Goal: Transaction & Acquisition: Obtain resource

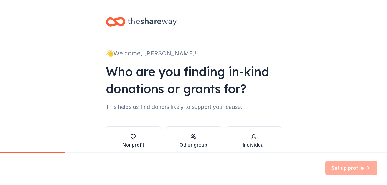
click at [130, 140] on icon "button" at bounding box center [133, 137] width 6 height 6
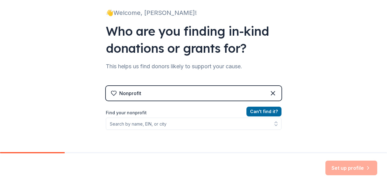
scroll to position [42, 0]
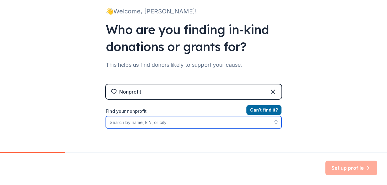
click at [145, 125] on input "Find your nonprofit" at bounding box center [194, 122] width 176 height 12
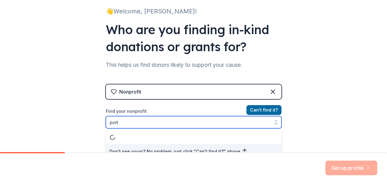
scroll to position [49, 0]
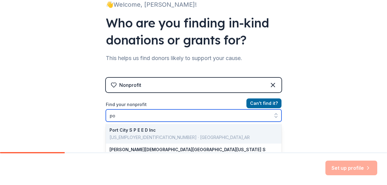
type input "p"
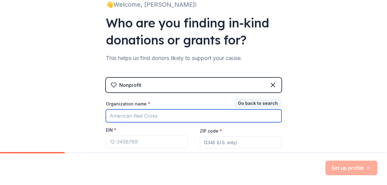
drag, startPoint x: 167, startPoint y: 118, endPoint x: 116, endPoint y: 118, distance: 51.2
click at [116, 118] on input "Organization name *" at bounding box center [194, 115] width 176 height 13
drag, startPoint x: 159, startPoint y: 117, endPoint x: 109, endPoint y: 118, distance: 50.0
click at [109, 118] on input "Organization name *" at bounding box center [194, 115] width 176 height 13
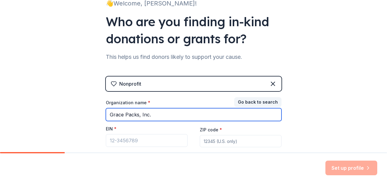
type input "Grace Packs, Inc."
click at [159, 118] on input "Grace Packs, Inc." at bounding box center [194, 114] width 176 height 13
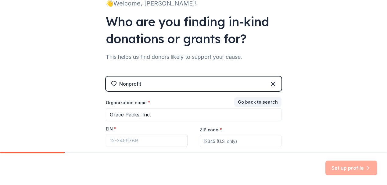
click at [213, 144] on input "ZIP code *" at bounding box center [241, 141] width 82 height 12
click at [338, 70] on div "👋 Welcome, Jennifer! Who are you finding in-kind donations or grants for? This …" at bounding box center [193, 75] width 387 height 251
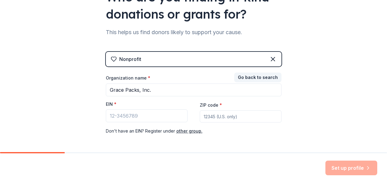
scroll to position [82, 0]
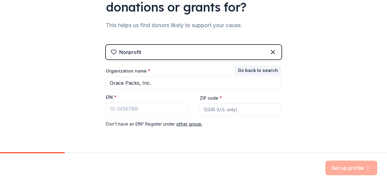
drag, startPoint x: 241, startPoint y: 111, endPoint x: 192, endPoint y: 109, distance: 48.2
click at [192, 109] on div "Organization name * Grace Packs, Inc. EIN * ZIP code * Don ' t have an EIN? Reg…" at bounding box center [194, 98] width 176 height 60
drag, startPoint x: 201, startPoint y: 109, endPoint x: 244, endPoint y: 105, distance: 42.5
click at [244, 105] on input "ZIP code *" at bounding box center [241, 109] width 82 height 12
type input "34988"
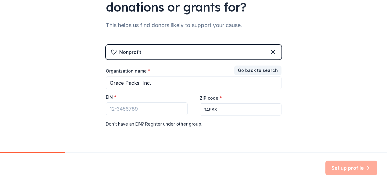
click at [236, 148] on div "👋 Welcome, Jennifer! Who are you finding in-kind donations or grants for? This …" at bounding box center [193, 43] width 195 height 251
click at [262, 70] on button "Go back to search" at bounding box center [257, 71] width 47 height 10
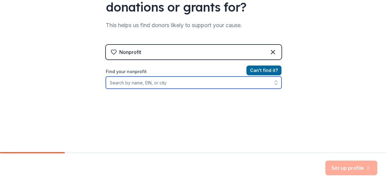
click at [166, 84] on input "Find your nonprofit" at bounding box center [194, 83] width 176 height 12
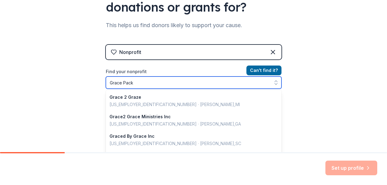
type input "Grace Packs"
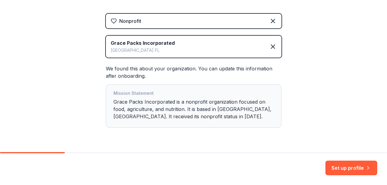
scroll to position [113, 0]
click at [343, 166] on button "Set up profile" at bounding box center [351, 168] width 52 height 15
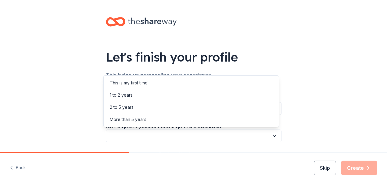
click at [178, 134] on button "button" at bounding box center [194, 136] width 176 height 13
click at [121, 122] on div "More than 5 years" at bounding box center [128, 119] width 37 height 7
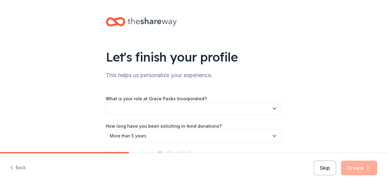
click at [271, 135] on icon "button" at bounding box center [274, 136] width 6 height 6
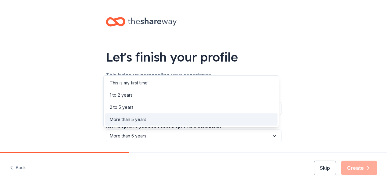
click at [117, 121] on div "More than 5 years" at bounding box center [128, 119] width 37 height 7
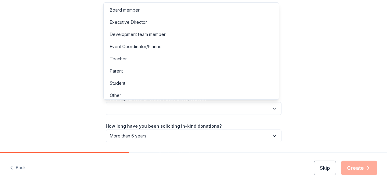
click at [119, 107] on button "button" at bounding box center [194, 108] width 176 height 13
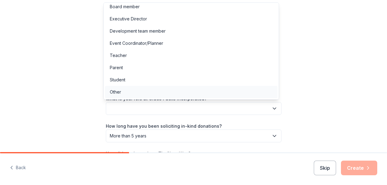
click at [116, 91] on div "Other" at bounding box center [115, 91] width 11 height 7
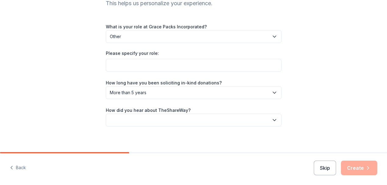
scroll to position [76, 0]
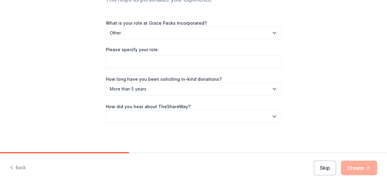
click at [273, 116] on icon "button" at bounding box center [274, 117] width 3 height 2
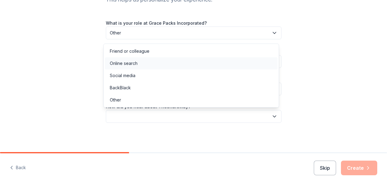
click at [121, 65] on div "Online search" at bounding box center [124, 63] width 28 height 7
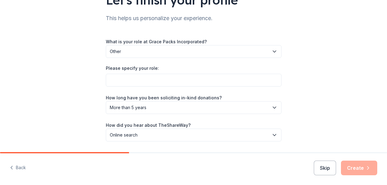
scroll to position [57, 0]
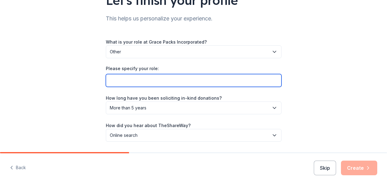
click at [156, 78] on input "Please specify your role:" at bounding box center [194, 80] width 176 height 13
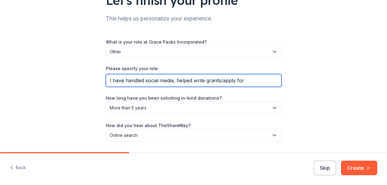
drag, startPoint x: 191, startPoint y: 82, endPoint x: 201, endPoint y: 81, distance: 10.1
click at [201, 81] on input "I have handled social media, helped write grants/apply for" at bounding box center [194, 80] width 176 height 13
drag, startPoint x: 249, startPoint y: 80, endPoint x: 229, endPoint y: 82, distance: 20.2
click at [229, 82] on input "I have handled social media, helped apply for grants/apply for" at bounding box center [194, 80] width 176 height 13
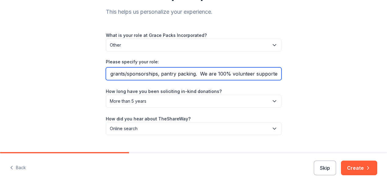
scroll to position [64, 0]
type input "I have handled social media, helped apply for grants/sponsorships, pantry packi…"
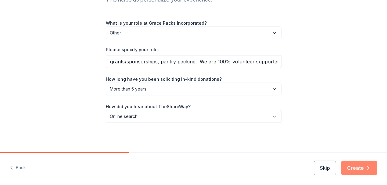
scroll to position [0, 0]
click at [350, 168] on button "Create" at bounding box center [359, 168] width 36 height 15
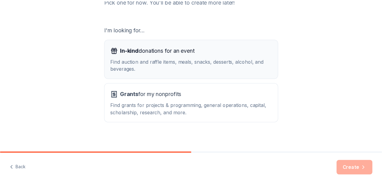
scroll to position [94, 0]
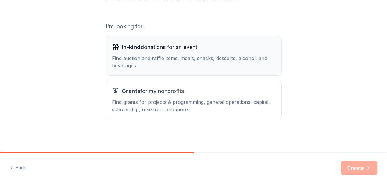
click at [159, 52] on span "In-kind donations for an event" at bounding box center [160, 47] width 76 height 10
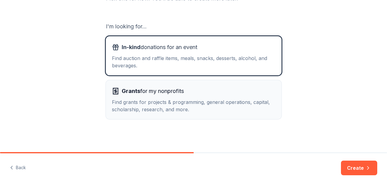
click at [151, 99] on div "Find grants for projects & programming, general operations, capital, scholarshi…" at bounding box center [193, 105] width 163 height 15
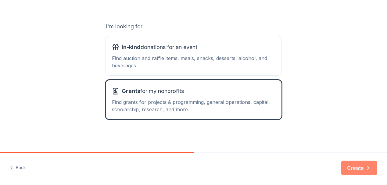
click at [356, 168] on button "Create" at bounding box center [359, 168] width 36 height 15
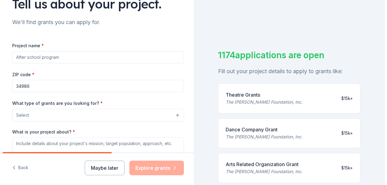
scroll to position [53, 0]
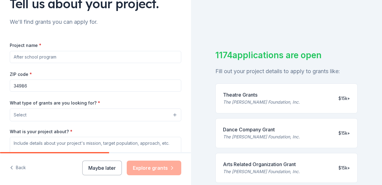
click at [64, 59] on input "Project name *" at bounding box center [96, 57] width 172 height 12
drag, startPoint x: 62, startPoint y: 56, endPoint x: 30, endPoint y: 56, distance: 31.4
click at [30, 56] on input "Project name *" at bounding box center [96, 57] width 172 height 12
type input "Weekend Meals for Food Insecure Children"
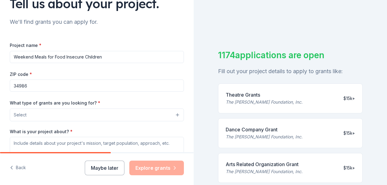
click at [170, 115] on button "Select" at bounding box center [97, 115] width 174 height 13
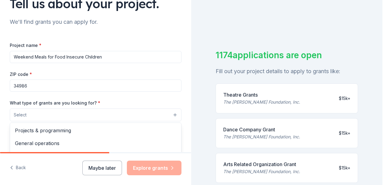
click at [112, 100] on div "What type of grants are you looking for? * Select Projects & programming Genera…" at bounding box center [96, 110] width 172 height 22
click at [169, 114] on button "Select" at bounding box center [96, 115] width 172 height 13
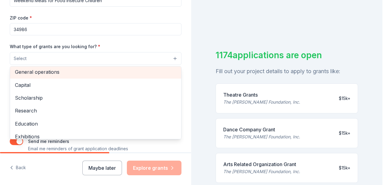
scroll to position [14, 0]
click at [62, 72] on span "General operations" at bounding box center [95, 73] width 161 height 8
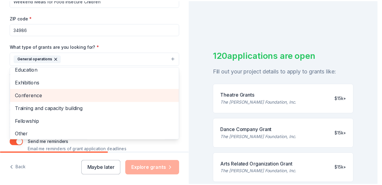
scroll to position [59, 0]
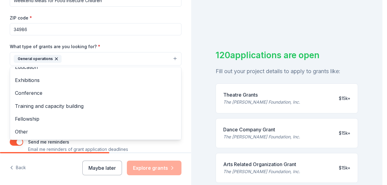
click at [202, 87] on div "Tell us about your project. We'll find grants you can apply for. Project name *…" at bounding box center [191, 92] width 382 height 185
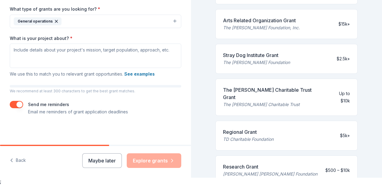
scroll to position [143, 0]
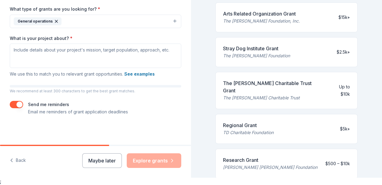
click at [243, 129] on div "TD Charitable Foundation" at bounding box center [248, 132] width 51 height 7
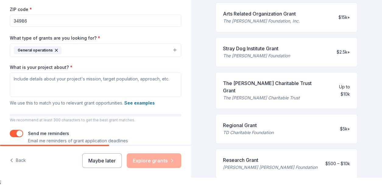
scroll to position [111, 0]
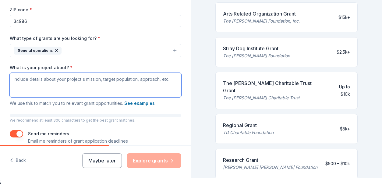
click at [25, 79] on textarea "What is your project about? *" at bounding box center [96, 85] width 172 height 24
paste textarea "A sponsorship from Cigna Healthcare will directly support Grace Packs’ core wee…"
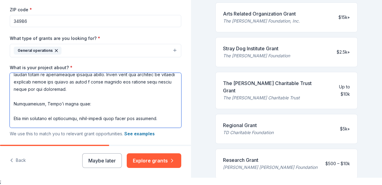
scroll to position [0, 0]
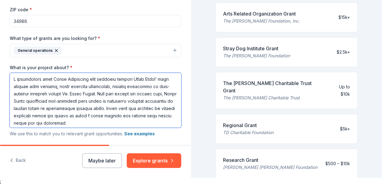
drag, startPoint x: 90, startPoint y: 79, endPoint x: 9, endPoint y: 82, distance: 81.1
click at [9, 82] on div "Tell us about your project. We'll find grants you can apply for. Project name *…" at bounding box center [95, 43] width 191 height 323
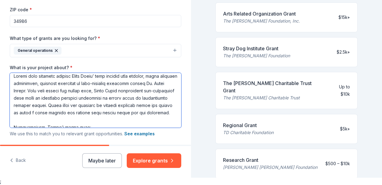
scroll to position [3, 0]
click at [95, 121] on textarea "What is your project about? *" at bounding box center [96, 100] width 172 height 55
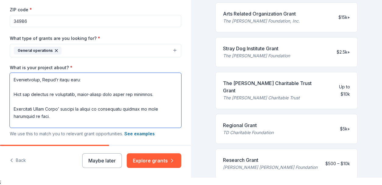
scroll to position [59, 0]
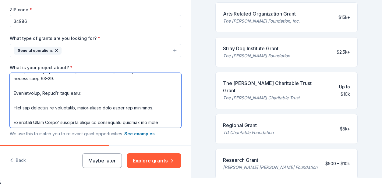
drag, startPoint x: 39, startPoint y: 94, endPoint x: 53, endPoint y: 95, distance: 14.1
click at [53, 95] on textarea "What is your project about? *" at bounding box center [96, 100] width 172 height 55
click at [49, 95] on textarea "What is your project about? *" at bounding box center [96, 100] width 172 height 55
click at [49, 93] on textarea "What is your project about? *" at bounding box center [96, 100] width 172 height 55
click at [53, 95] on textarea "What is your project about? *" at bounding box center [96, 100] width 172 height 55
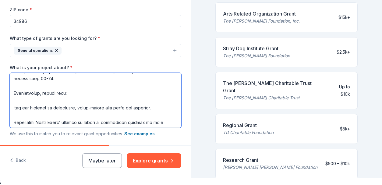
click at [14, 101] on textarea "What is your project about? *" at bounding box center [96, 100] width 172 height 55
click at [13, 109] on textarea "What is your project about? *" at bounding box center [96, 100] width 172 height 55
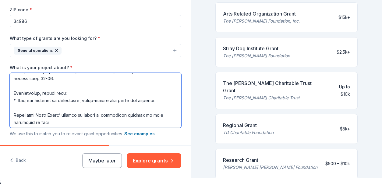
click at [160, 101] on textarea "What is your project about? *" at bounding box center [96, 100] width 172 height 55
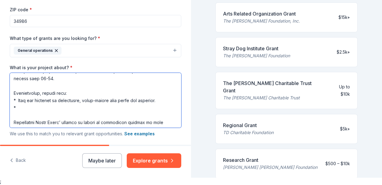
click at [13, 123] on textarea "What is your project about? *" at bounding box center [96, 100] width 172 height 55
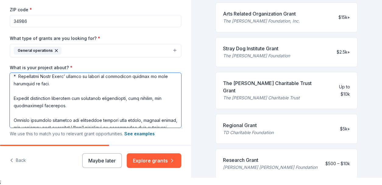
scroll to position [90, 0]
click at [13, 98] on textarea "What is your project about? *" at bounding box center [96, 100] width 172 height 55
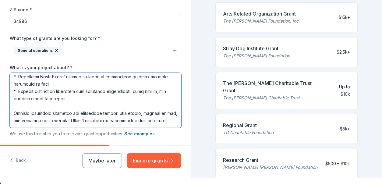
click at [13, 114] on textarea "What is your project about? *" at bounding box center [96, 100] width 172 height 55
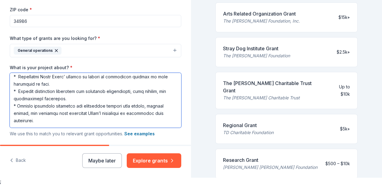
drag, startPoint x: 102, startPoint y: 114, endPoint x: 116, endPoint y: 114, distance: 14.3
click at [116, 114] on textarea "What is your project about? *" at bounding box center [96, 100] width 172 height 55
click at [139, 119] on textarea "What is your project about? *" at bounding box center [96, 100] width 172 height 55
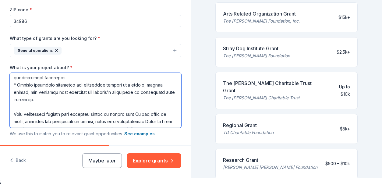
scroll to position [108, 0]
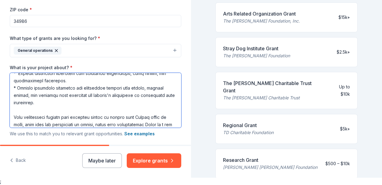
drag, startPoint x: 110, startPoint y: 78, endPoint x: 127, endPoint y: 95, distance: 23.7
click at [127, 95] on textarea "What is your project about? *" at bounding box center [96, 100] width 172 height 55
click at [111, 97] on textarea "What is your project about? *" at bounding box center [96, 100] width 172 height 55
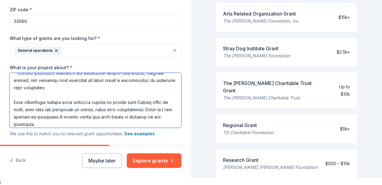
scroll to position [126, 0]
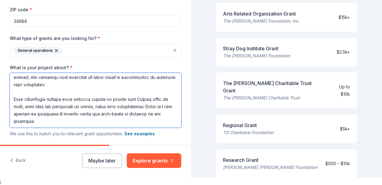
drag, startPoint x: 105, startPoint y: 107, endPoint x: 45, endPoint y: 113, distance: 60.1
click at [45, 113] on textarea "What is your project about? *" at bounding box center [96, 100] width 172 height 55
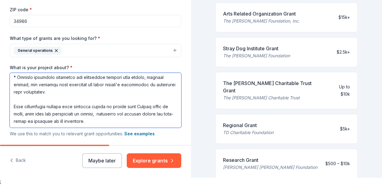
scroll to position [119, 0]
click at [121, 123] on textarea "What is your project about? *" at bounding box center [96, 100] width 172 height 55
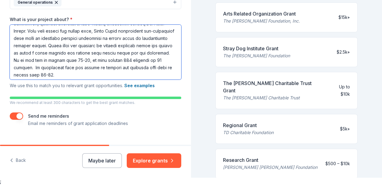
scroll to position [15, 0]
click at [90, 60] on textarea "What is your project about? *" at bounding box center [96, 52] width 172 height 55
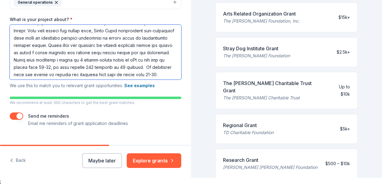
click at [154, 60] on textarea "What is your project about? *" at bounding box center [96, 52] width 172 height 55
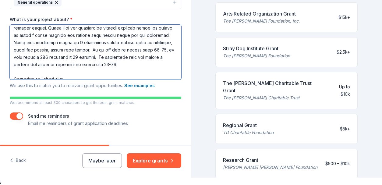
scroll to position [32, 0]
drag, startPoint x: 14, startPoint y: 51, endPoint x: 64, endPoint y: 50, distance: 50.0
click at [64, 50] on textarea "What is your project about? *" at bounding box center [96, 52] width 172 height 55
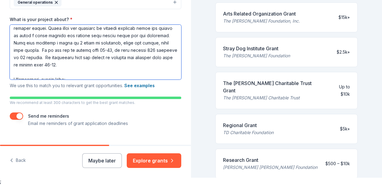
drag, startPoint x: 18, startPoint y: 50, endPoint x: 9, endPoint y: 51, distance: 9.2
drag, startPoint x: 75, startPoint y: 52, endPoint x: 66, endPoint y: 51, distance: 8.6
click at [66, 51] on textarea "What is your project about? *" at bounding box center [96, 52] width 172 height 55
drag, startPoint x: 83, startPoint y: 51, endPoint x: 105, endPoint y: 52, distance: 22.9
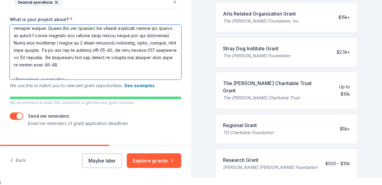
click at [105, 52] on textarea "What is your project about? *" at bounding box center [96, 52] width 172 height 55
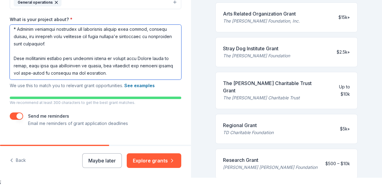
scroll to position [170, 0]
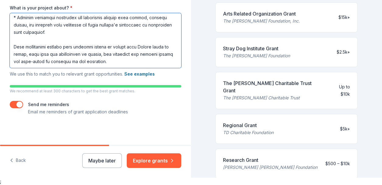
drag, startPoint x: 47, startPoint y: 48, endPoint x: 12, endPoint y: 48, distance: 35.4
click at [12, 48] on textarea "What is your project about? *" at bounding box center [96, 40] width 172 height 55
click at [61, 48] on textarea "What is your project about? *" at bounding box center [96, 40] width 172 height 55
type textarea "Grants will directly support Grace Packs’ core weekend food program, which prov…"
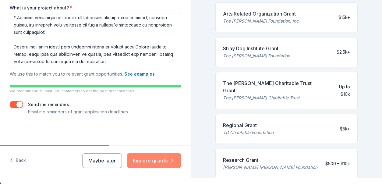
click at [148, 162] on button "Explore grants" at bounding box center [154, 160] width 55 height 15
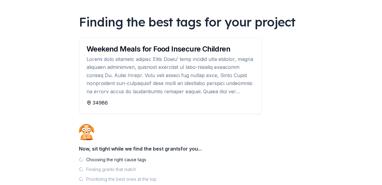
scroll to position [38, 0]
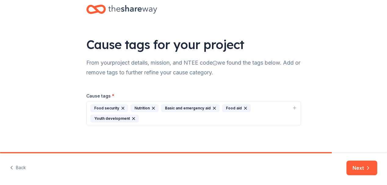
scroll to position [15, 0]
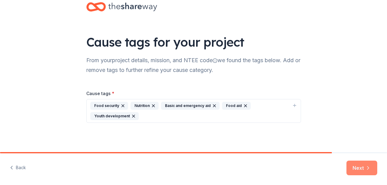
click at [362, 164] on button "Next" at bounding box center [361, 168] width 31 height 15
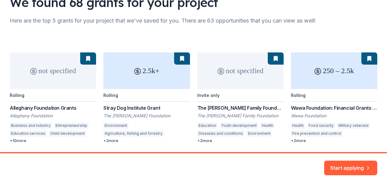
scroll to position [55, 0]
click at [15, 141] on div "not specified Rolling Alleghany Foundation Grants Alleghany Foundation Business…" at bounding box center [193, 147] width 367 height 191
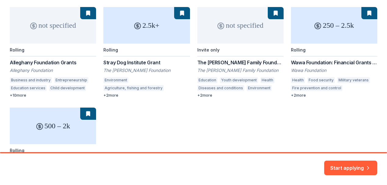
scroll to position [91, 0]
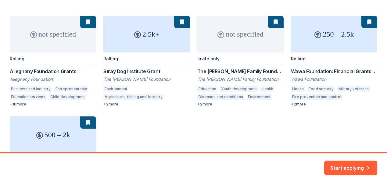
click at [202, 106] on div "not specified Rolling Alleghany Foundation Grants Alleghany Foundation Business…" at bounding box center [193, 111] width 367 height 191
click at [238, 37] on div "not specified Rolling Alleghany Foundation Grants Alleghany Foundation Business…" at bounding box center [193, 111] width 367 height 191
click at [312, 78] on div "not specified Rolling Alleghany Foundation Grants Alleghany Foundation Nutritio…" at bounding box center [193, 111] width 367 height 191
click at [298, 104] on div "not specified Rolling Alleghany Foundation Grants Alleghany Foundation Nutritio…" at bounding box center [193, 111] width 367 height 191
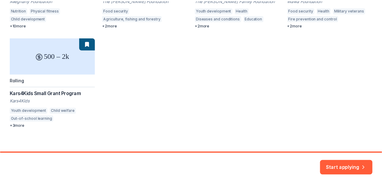
scroll to position [176, 0]
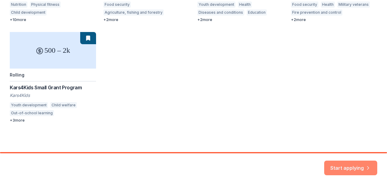
click at [357, 166] on button "Start applying" at bounding box center [350, 164] width 53 height 15
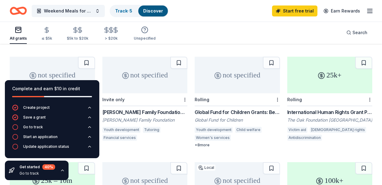
scroll to position [369, 0]
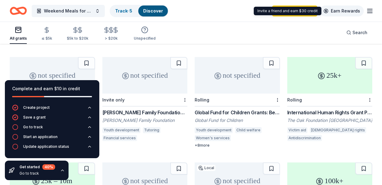
click at [340, 13] on link "Earn Rewards" at bounding box center [342, 10] width 44 height 11
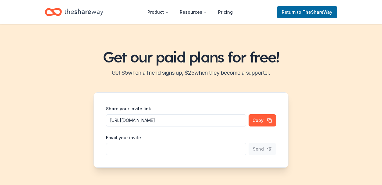
click at [340, 12] on div "Product Resources Pricing Return to TheShareWay" at bounding box center [191, 12] width 312 height 14
click at [219, 12] on link "Pricing" at bounding box center [225, 12] width 24 height 12
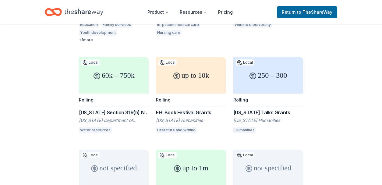
scroll to position [188, 0]
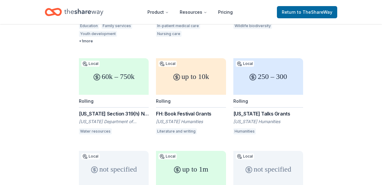
click at [255, 110] on div "Florida Talks Grants" at bounding box center [269, 113] width 70 height 7
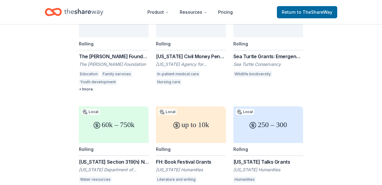
scroll to position [140, 0]
click at [109, 53] on div "The Jim Moran Foundation Grant" at bounding box center [114, 56] width 70 height 7
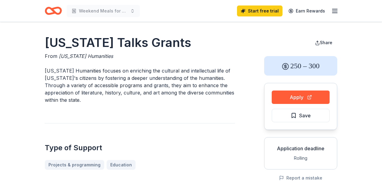
drag, startPoint x: 0, startPoint y: 0, endPoint x: 190, endPoint y: 66, distance: 200.6
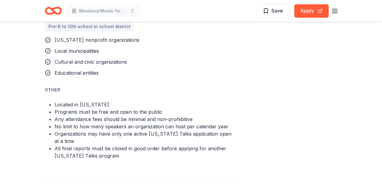
scroll to position [391, 0]
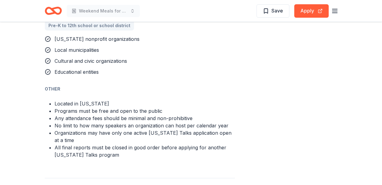
click at [208, 57] on div "Florida nonprofit organizations Local municipalities Cultural and civic organiz…" at bounding box center [140, 55] width 190 height 40
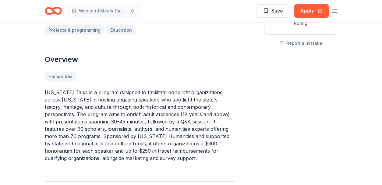
scroll to position [134, 0]
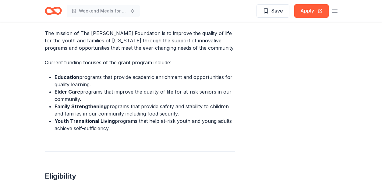
scroll to position [223, 0]
click at [321, 8] on button "Apply" at bounding box center [311, 10] width 34 height 13
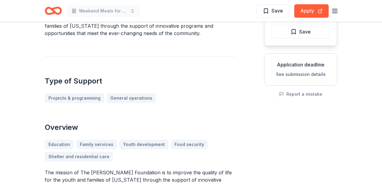
scroll to position [83, 0]
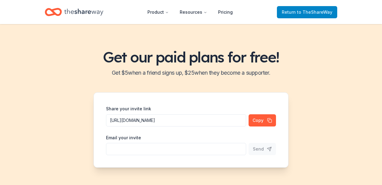
click at [298, 12] on span "Return to TheShareWay" at bounding box center [307, 12] width 51 height 7
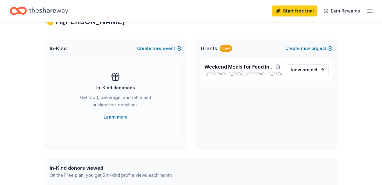
scroll to position [118, 0]
click at [312, 70] on span "project" at bounding box center [310, 69] width 15 height 5
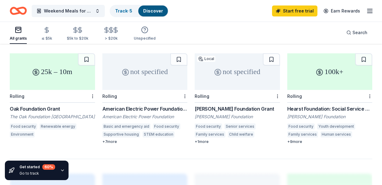
scroll to position [478, 0]
click at [64, 125] on div "Food security Renewable energy Environment" at bounding box center [52, 131] width 85 height 16
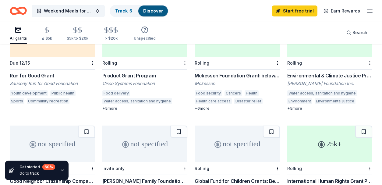
scroll to position [299, 0]
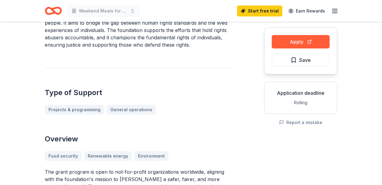
scroll to position [55, 0]
